Goal: Information Seeking & Learning: Learn about a topic

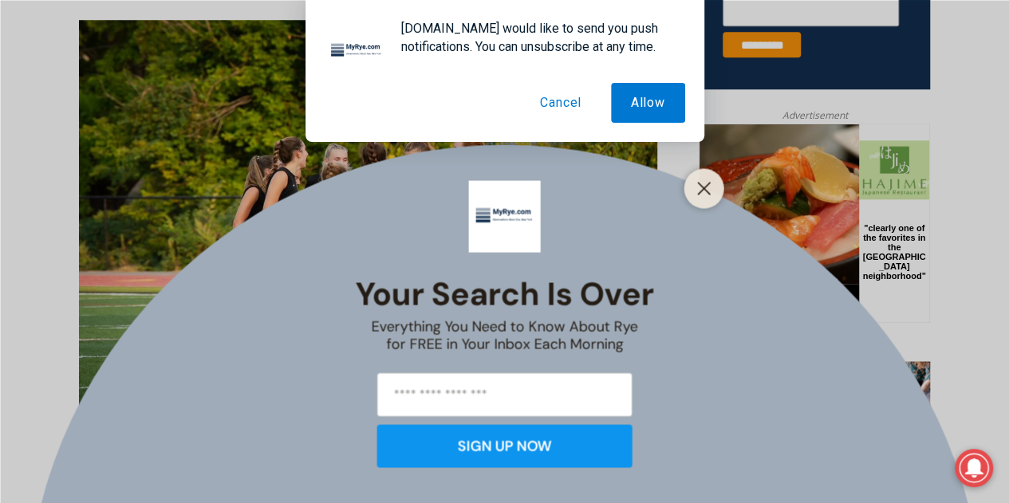
scroll to position [719, 0]
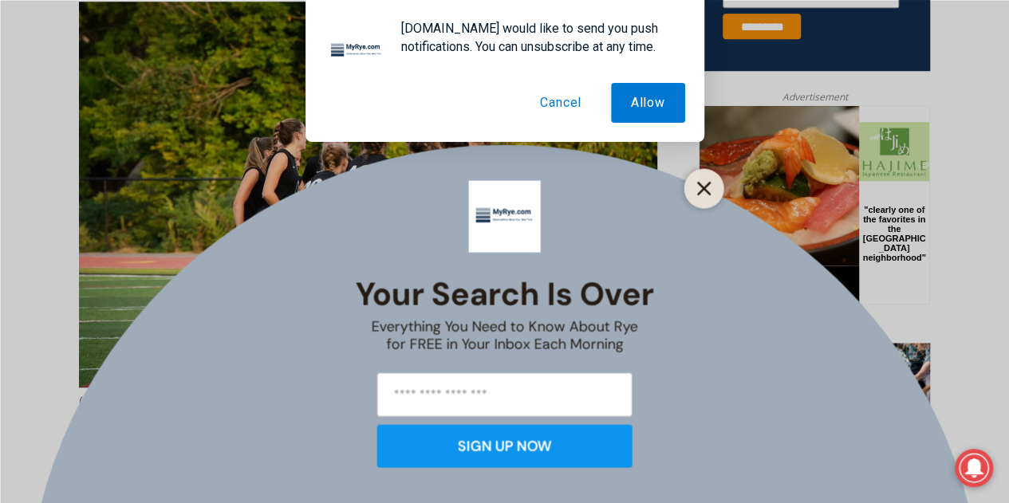
click at [697, 190] on icon "Close" at bounding box center [704, 188] width 14 height 14
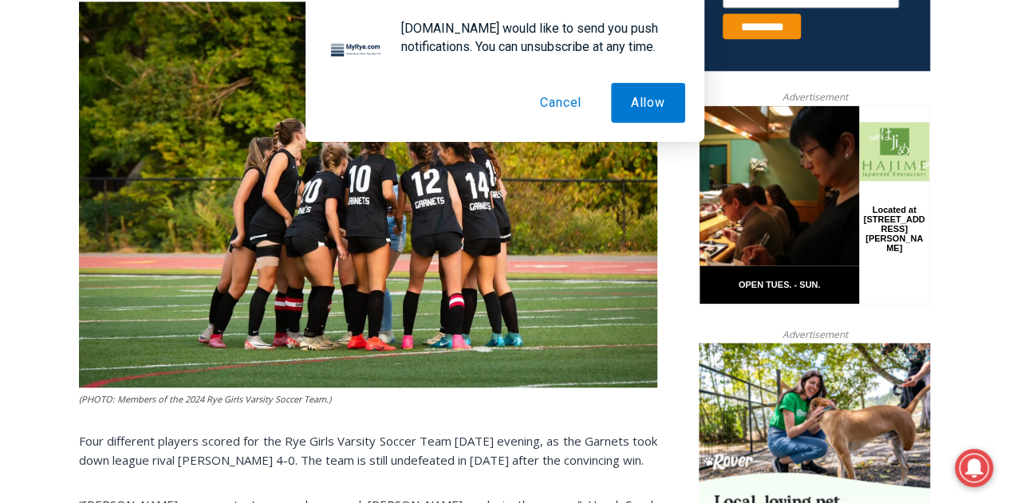
click at [547, 95] on button "Cancel" at bounding box center [560, 103] width 81 height 40
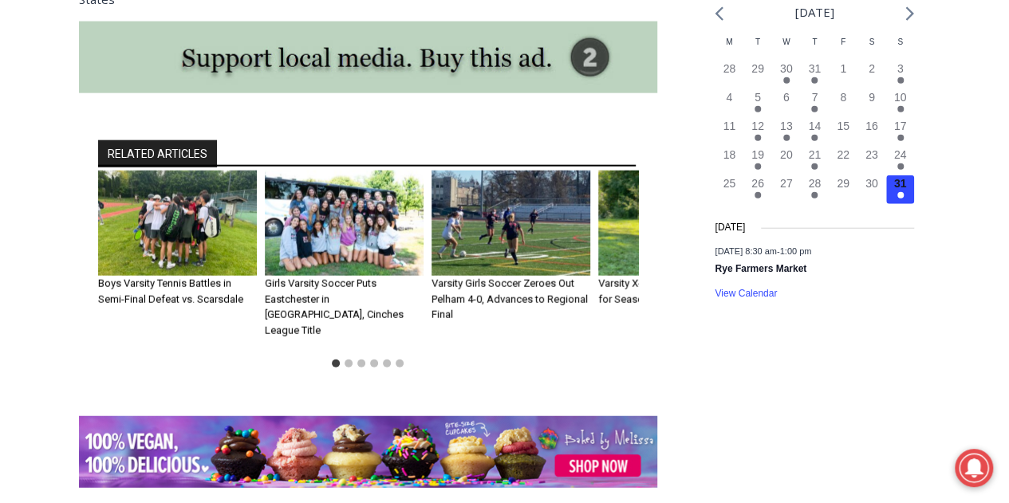
scroll to position [1857, 0]
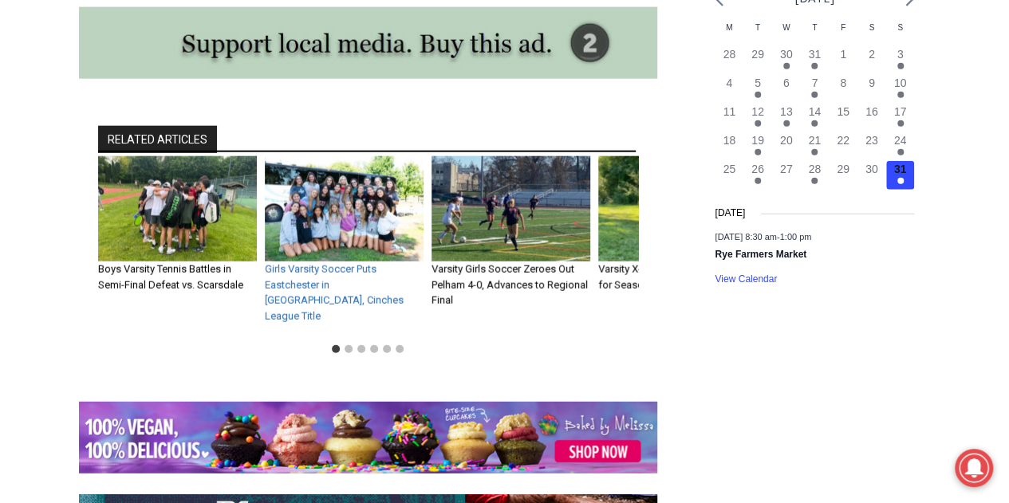
click at [289, 275] on link "Girls Varsity Soccer Puts Eastchester in Hutch, Cinches League Title" at bounding box center [334, 292] width 139 height 59
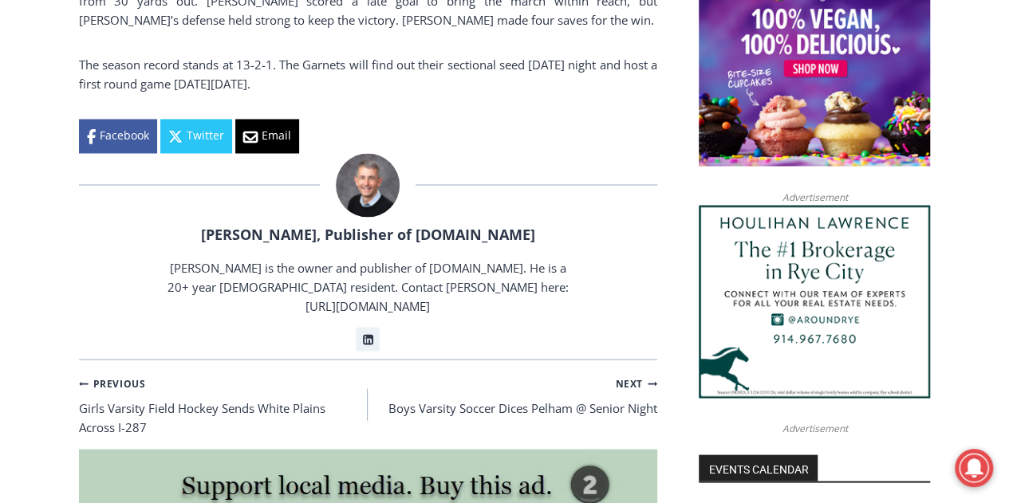
scroll to position [1349, 0]
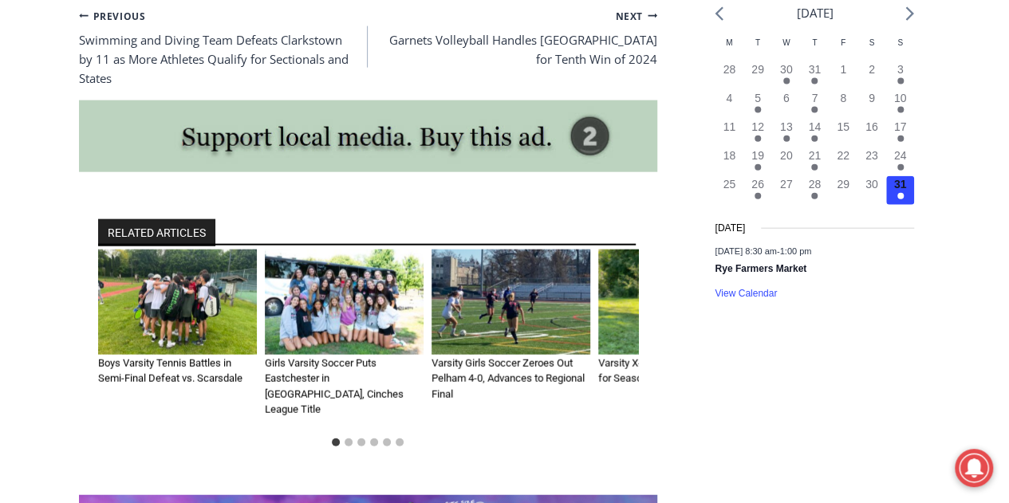
scroll to position [1760, 0]
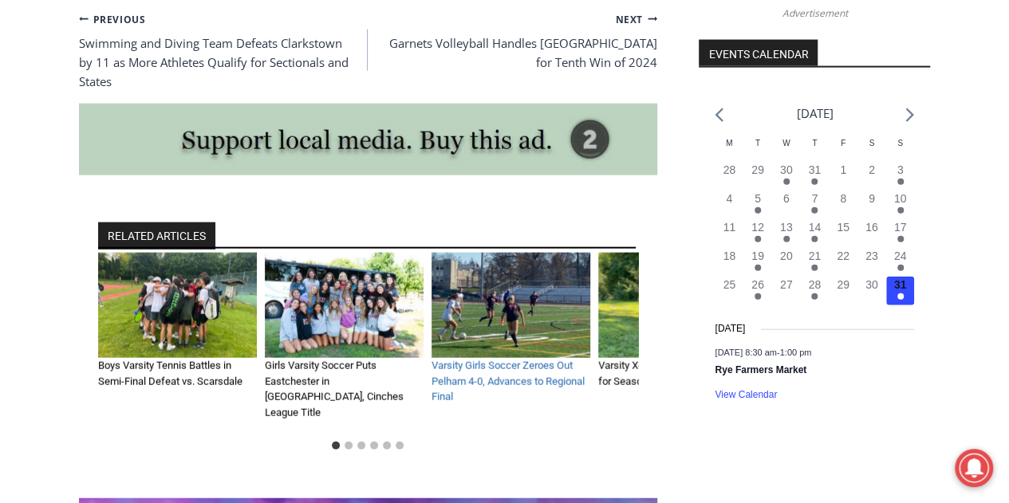
click at [511, 361] on link "Varsity Girls Soccer Zeroes Out Pelham 4-0, Advances to Regional Final" at bounding box center [507, 381] width 153 height 43
click at [483, 360] on link "Varsity Girls Soccer Zeroes Out Pelham 4-0, Advances to Regional Final" at bounding box center [507, 381] width 153 height 43
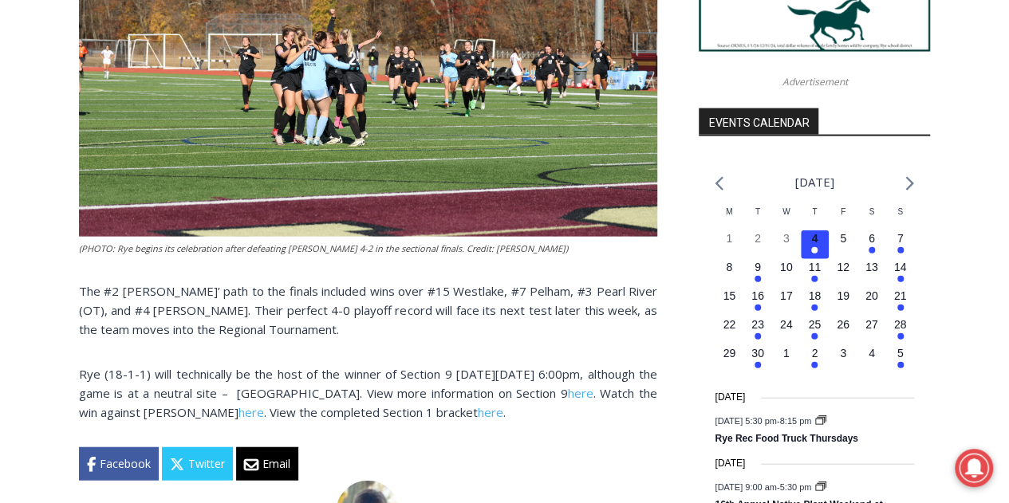
scroll to position [1704, 0]
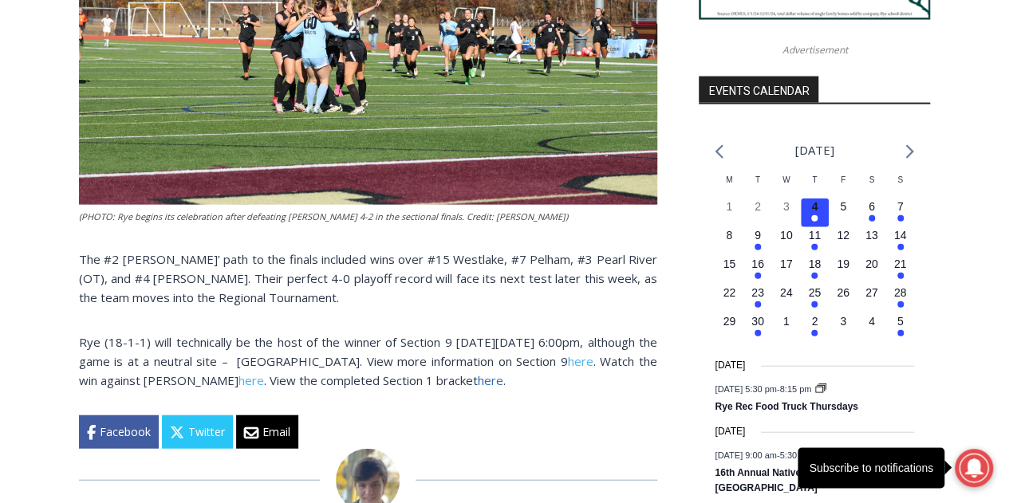
click at [503, 383] on link "here" at bounding box center [491, 380] width 26 height 16
